Goal: Task Accomplishment & Management: Use online tool/utility

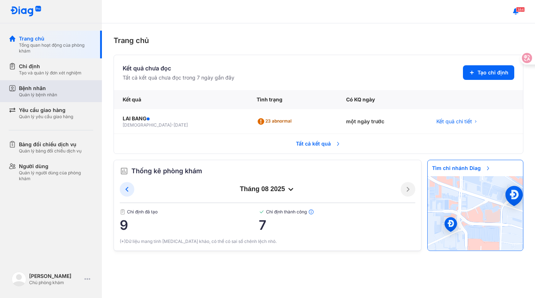
click at [53, 87] on div "Bệnh nhân" at bounding box center [38, 88] width 38 height 7
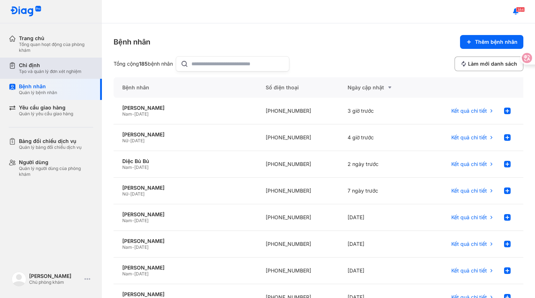
click at [59, 73] on div "Tạo và quản lý đơn xét nghiệm" at bounding box center [50, 71] width 63 height 6
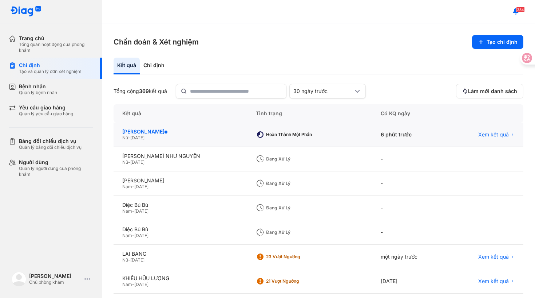
click at [149, 133] on div "[PERSON_NAME]" at bounding box center [180, 131] width 116 height 7
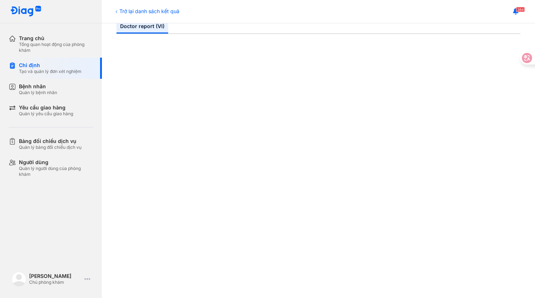
scroll to position [199, 0]
